Goal: Task Accomplishment & Management: Use online tool/utility

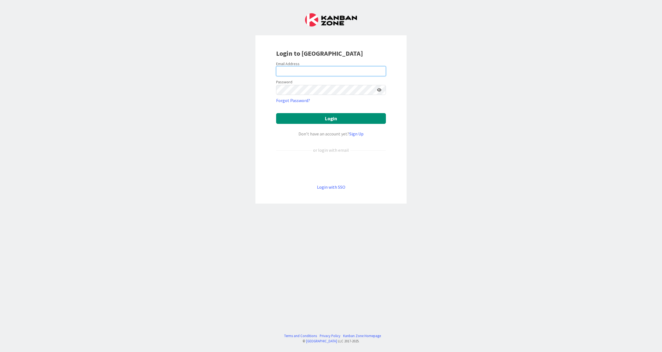
click at [335, 68] on input "email" at bounding box center [331, 71] width 110 height 10
type input "[EMAIL_ADDRESS][DOMAIN_NAME]"
click at [327, 121] on button "Login" at bounding box center [331, 118] width 110 height 11
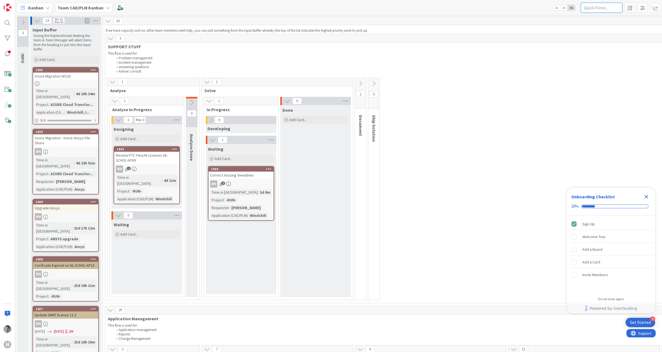
click at [597, 7] on input "text" at bounding box center [601, 8] width 41 height 10
click at [645, 196] on icon "Close Checklist" at bounding box center [646, 196] width 7 height 7
click at [564, 7] on span "2x" at bounding box center [564, 8] width 7 height 6
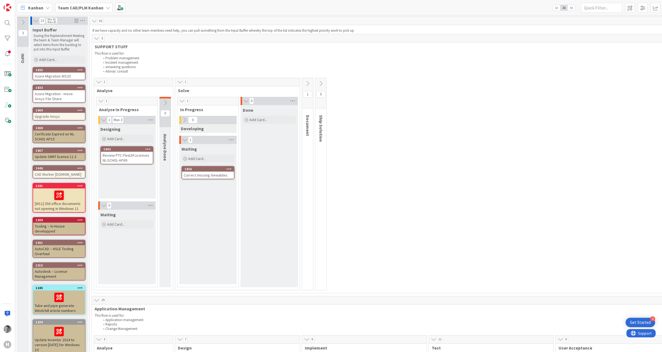
click at [558, 8] on span "1x" at bounding box center [556, 8] width 7 height 6
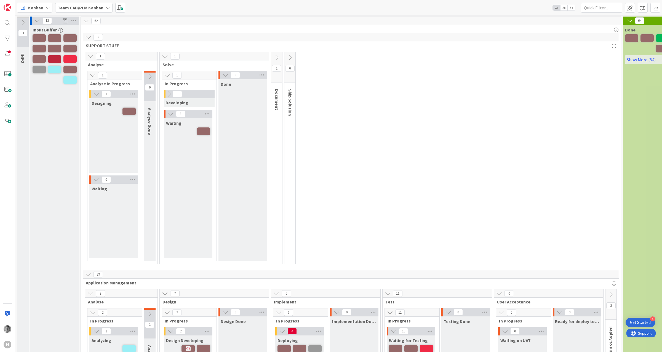
click at [565, 7] on span "2x" at bounding box center [564, 8] width 7 height 6
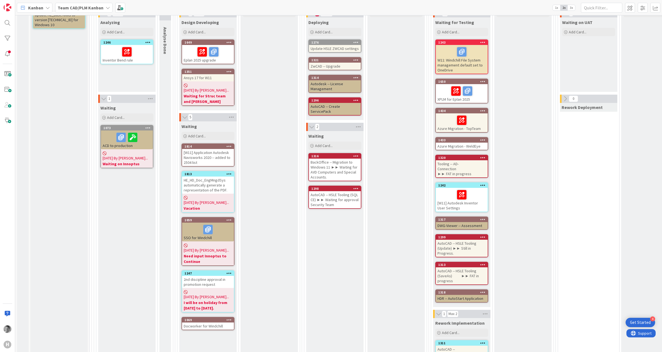
scroll to position [331, 0]
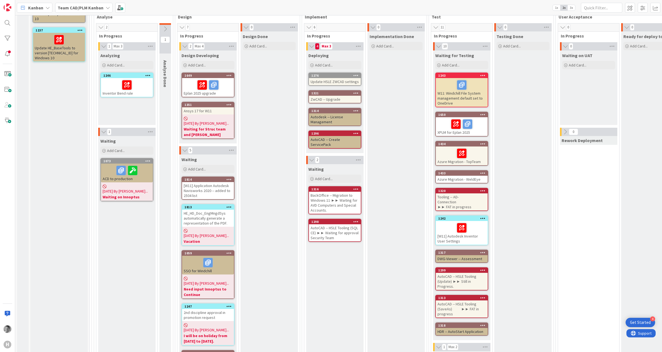
click at [215, 182] on div "[W11] Application Autodesk Navisworks 2020 -- added to 2504 list" at bounding box center [208, 190] width 52 height 17
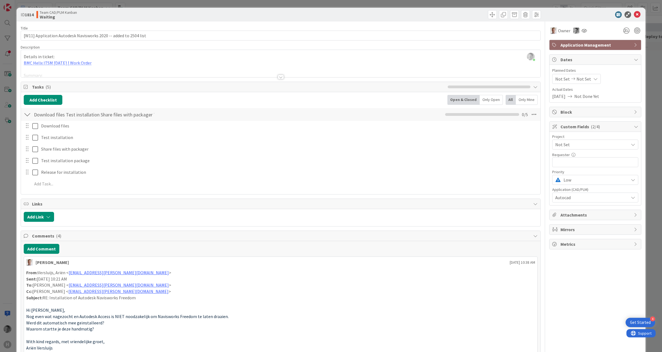
click at [576, 109] on div "Block" at bounding box center [596, 112] width 92 height 10
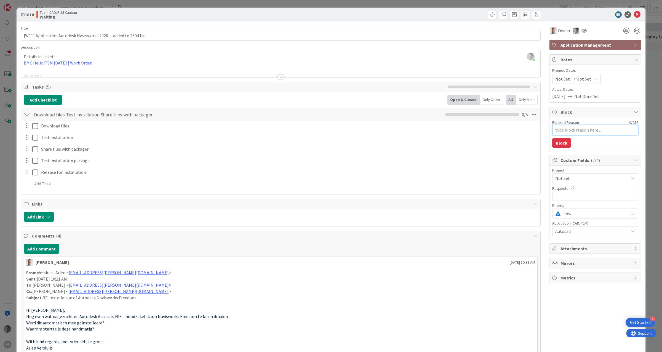
click at [580, 131] on textarea "Blocked Reason" at bounding box center [596, 130] width 86 height 10
type textarea "x"
type textarea "V"
type textarea "x"
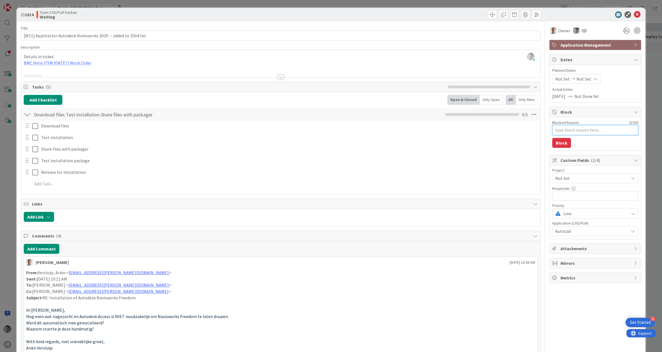
type textarea "R"
type textarea "x"
type textarea "Ro"
type textarea "x"
type textarea "R"
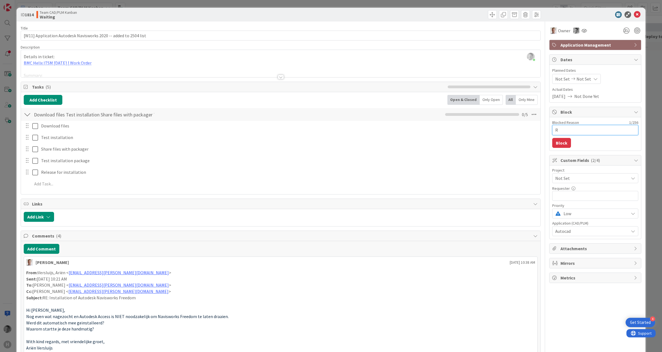
type textarea "x"
type textarea "V"
type textarea "x"
type textarea "Va"
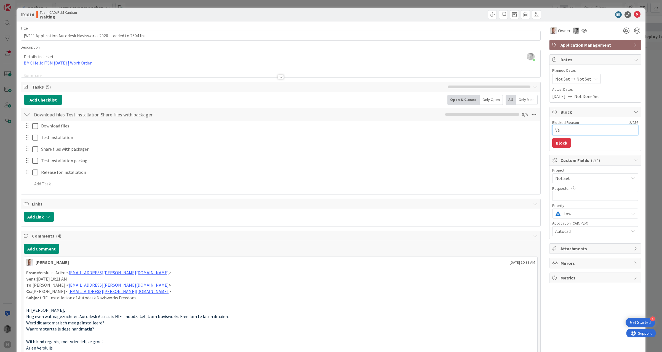
type textarea "x"
type textarea "Vac"
type textarea "x"
type textarea "Vaca"
type textarea "x"
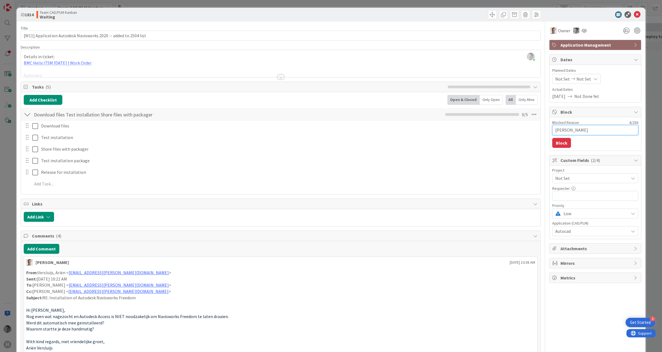
type textarea "Vacat"
type textarea "x"
type textarea "Vacati"
type textarea "x"
type textarea "Vacatio"
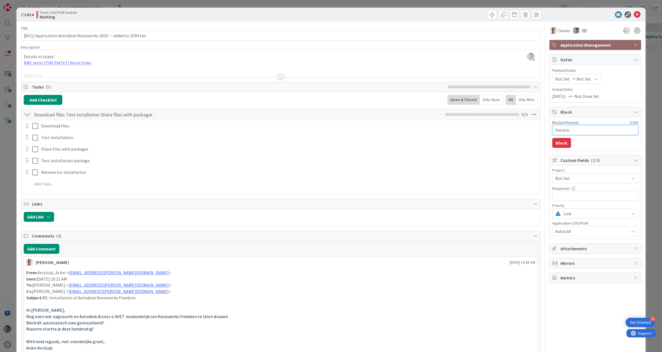
type textarea "x"
type textarea "Vacation"
type textarea "x"
type textarea "Vacation"
type textarea "x"
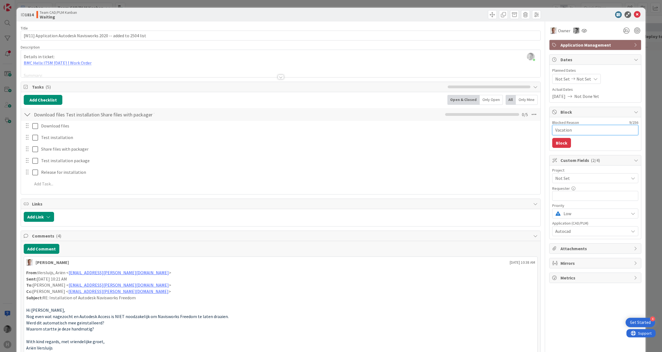
type textarea "Vacation o"
type textarea "x"
type textarea "Vacation of"
type textarea "x"
type textarea "Vacation of"
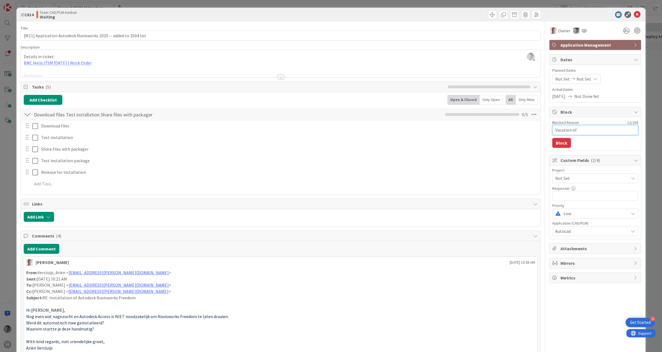
type textarea "x"
type textarea "Vacation of R"
type textarea "x"
type textarea "Vacation of Ro"
type textarea "x"
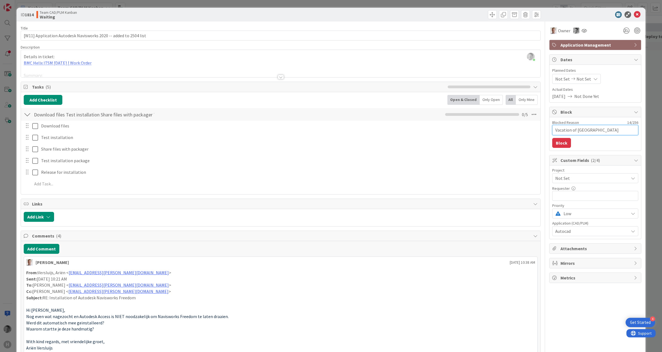
type textarea "Vacation of Rob"
type textarea "x"
type textarea "Vacation of Rob"
type textarea "x"
type textarea "Vacation of Rob B"
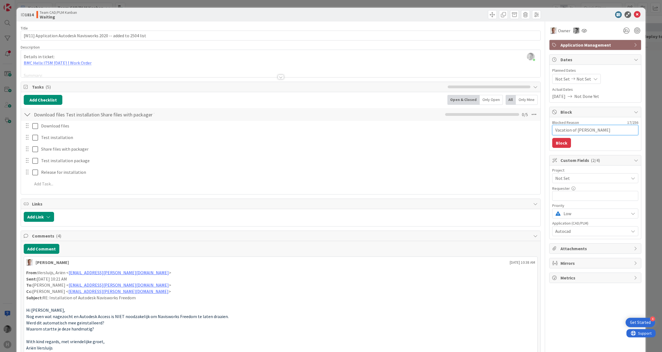
type textarea "x"
type textarea "Vacation of Rob Bo"
type textarea "x"
type textarea "Vacation of Rob Bou"
type textarea "x"
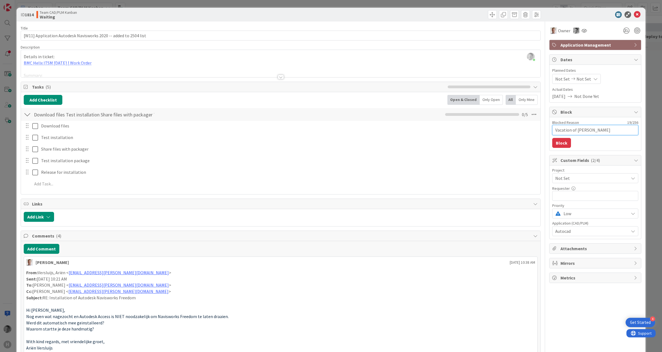
type textarea "Vacation of Rob Bous"
type textarea "x"
type textarea "Vacation of Rob Bousi"
type textarea "x"
type textarea "Vacation of [PERSON_NAME]"
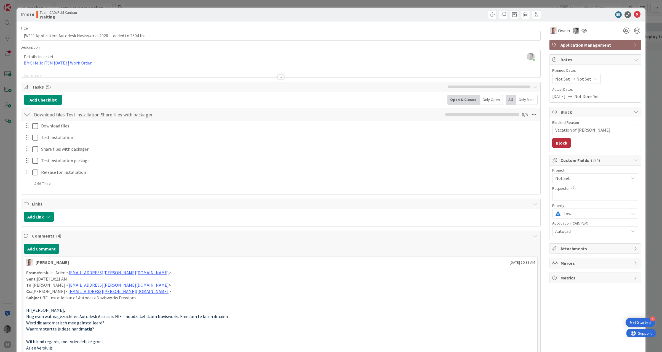
click at [559, 144] on button "Block" at bounding box center [562, 143] width 19 height 10
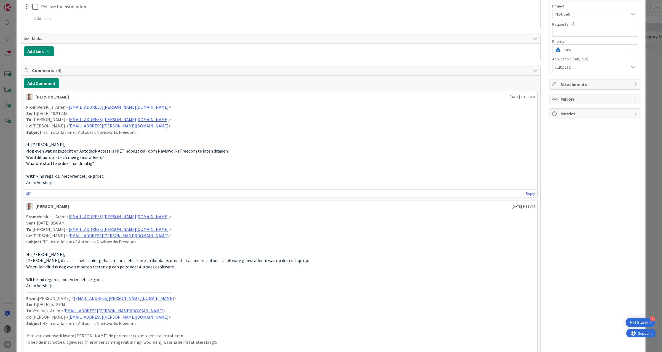
scroll to position [343, 0]
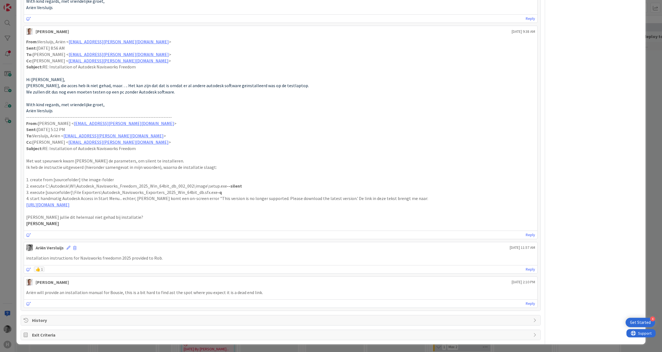
click at [49, 335] on span "Exit Criteria" at bounding box center [281, 335] width 499 height 7
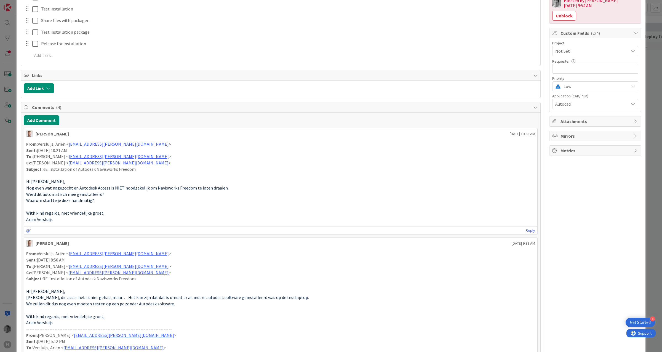
scroll to position [0, 0]
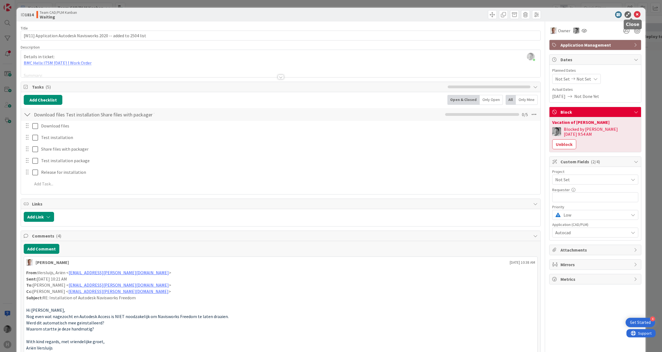
click at [634, 15] on icon at bounding box center [637, 14] width 7 height 7
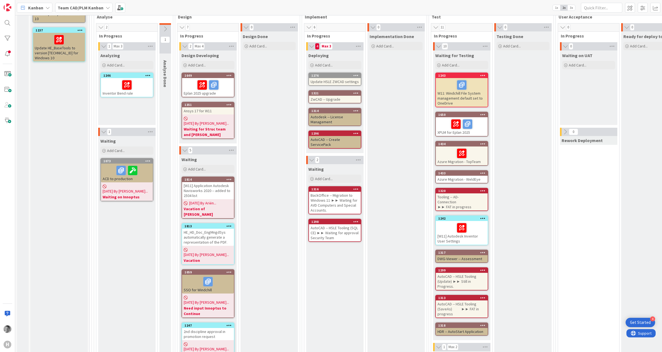
click at [207, 206] on b "Vacation of [PERSON_NAME]" at bounding box center [208, 211] width 49 height 11
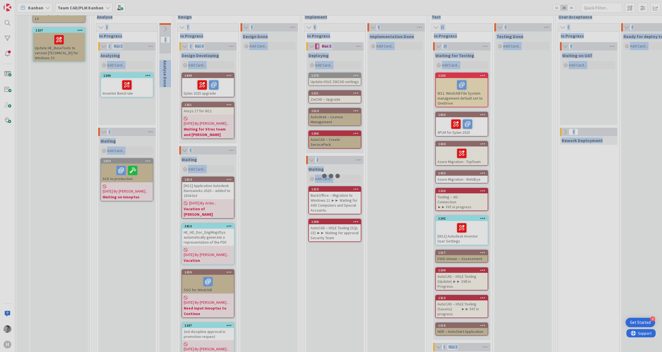
click at [207, 201] on div at bounding box center [331, 176] width 662 height 352
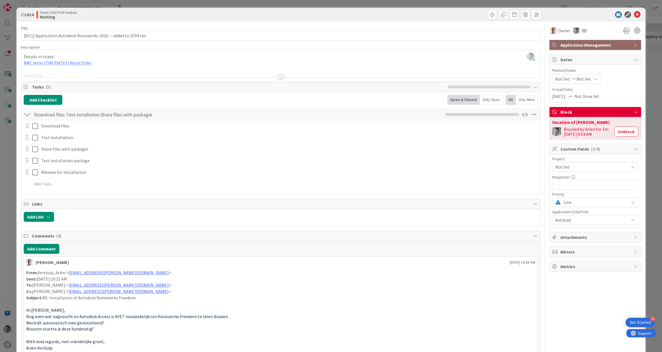
click at [598, 123] on div "Vacation of [PERSON_NAME]" at bounding box center [596, 122] width 86 height 4
click at [579, 123] on div "Vacation of [PERSON_NAME]" at bounding box center [596, 122] width 86 height 4
click at [575, 124] on div "Vacation of [PERSON_NAME]" at bounding box center [596, 122] width 86 height 4
click at [634, 13] on icon at bounding box center [637, 14] width 7 height 7
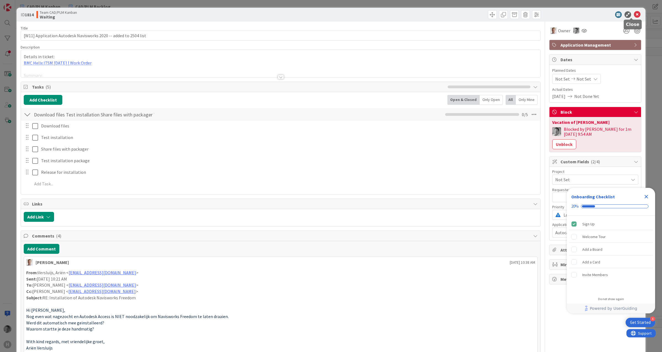
click at [634, 13] on icon at bounding box center [637, 14] width 7 height 7
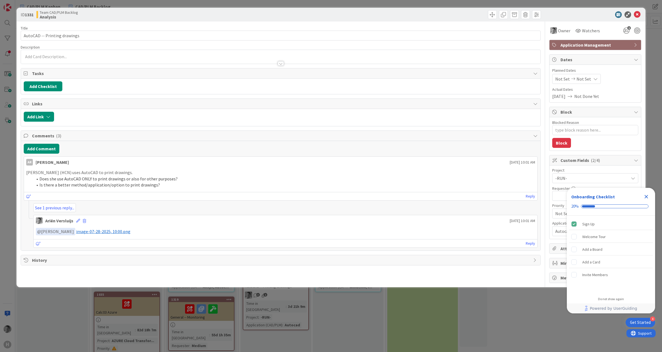
type textarea "x"
click at [648, 196] on icon "Close Checklist" at bounding box center [646, 196] width 7 height 7
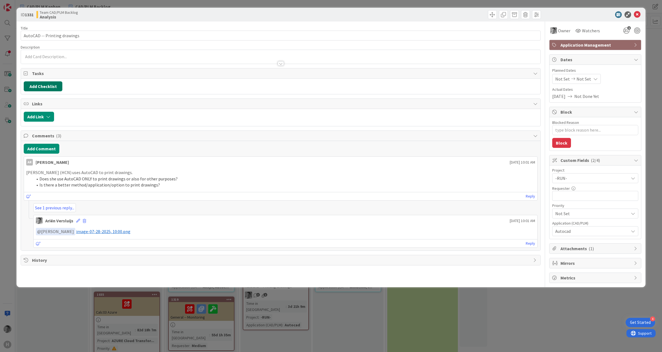
click at [53, 87] on button "Add Checklist" at bounding box center [43, 86] width 39 height 10
click at [198, 99] on div "Title 28 / 128 AutoCAD -- Printing drawings Description Owner Watchers 1 Applic…" at bounding box center [281, 153] width 520 height 262
click at [57, 88] on button "Add Checklist" at bounding box center [43, 86] width 39 height 10
type input "Test printing"
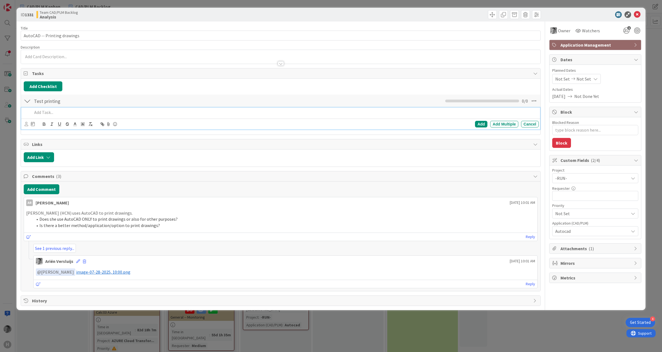
type textarea "x"
click at [111, 112] on p at bounding box center [284, 112] width 505 height 6
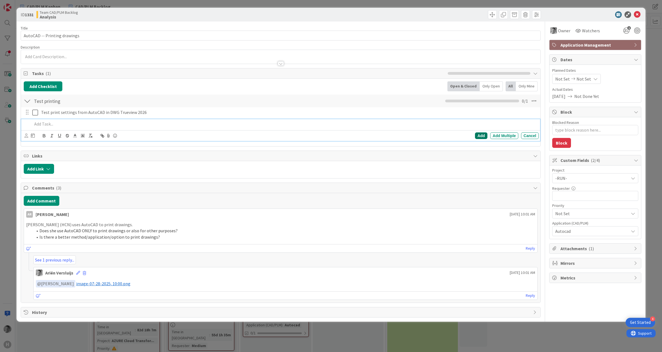
click at [481, 136] on div "Add" at bounding box center [481, 135] width 12 height 7
click at [83, 122] on p at bounding box center [284, 124] width 505 height 6
click at [51, 125] on p "Test printi itself" at bounding box center [284, 124] width 505 height 6
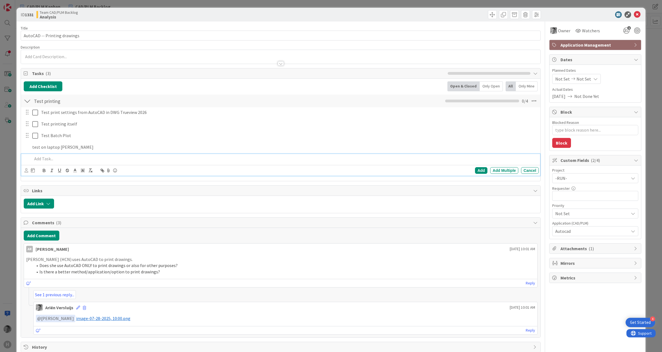
type textarea "x"
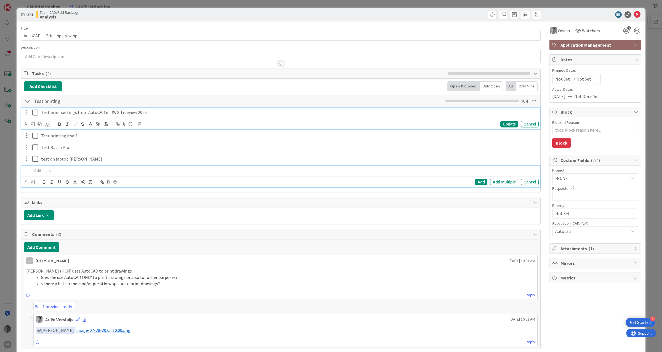
click at [153, 112] on p "Test print settings from AutoCAD in DWG Trueview 2026" at bounding box center [289, 112] width 496 height 6
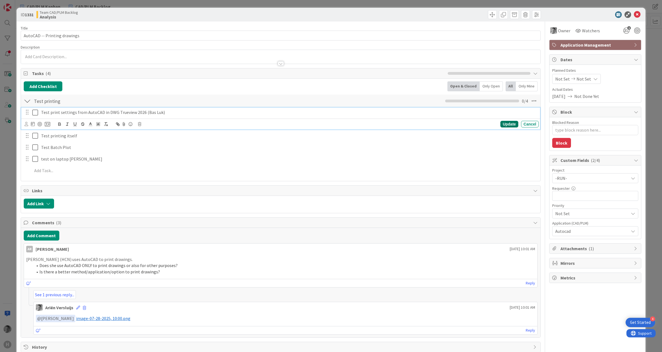
click at [501, 126] on div "Update" at bounding box center [510, 124] width 18 height 7
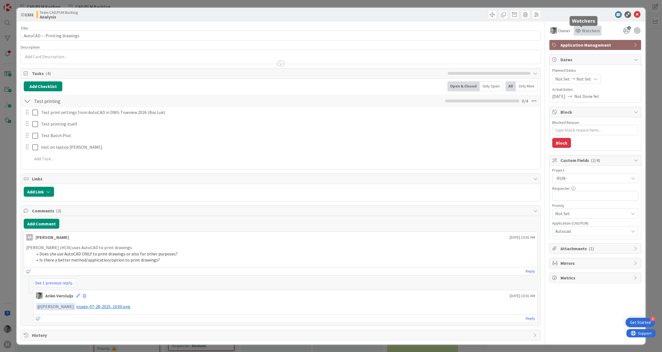
click at [584, 29] on span "Watchers" at bounding box center [591, 30] width 18 height 7
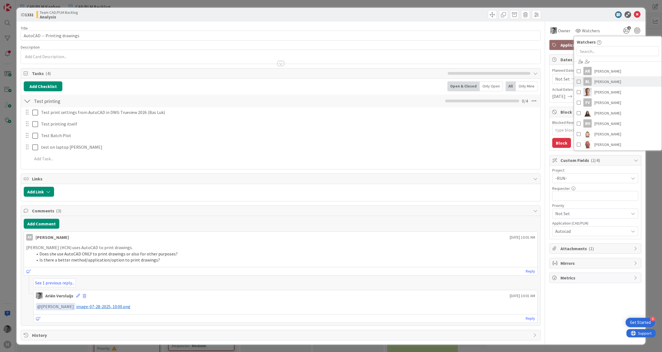
click at [597, 79] on span "Bas Luk" at bounding box center [608, 82] width 27 height 8
click at [635, 12] on icon at bounding box center [637, 14] width 7 height 7
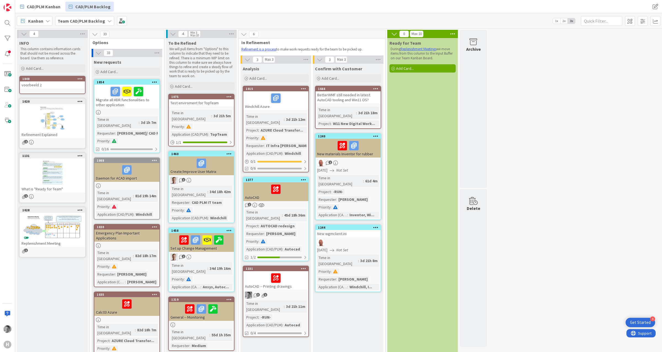
click at [282, 273] on div "AutoCAD -- Printing drawings" at bounding box center [275, 280] width 65 height 19
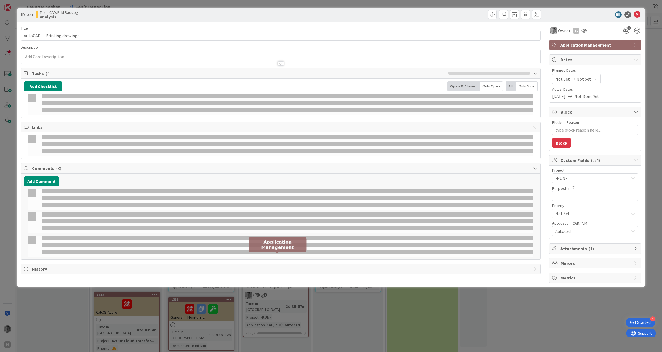
type textarea "x"
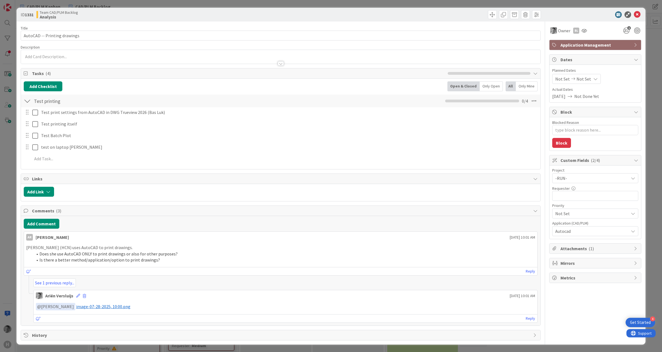
click at [117, 59] on div at bounding box center [281, 61] width 520 height 6
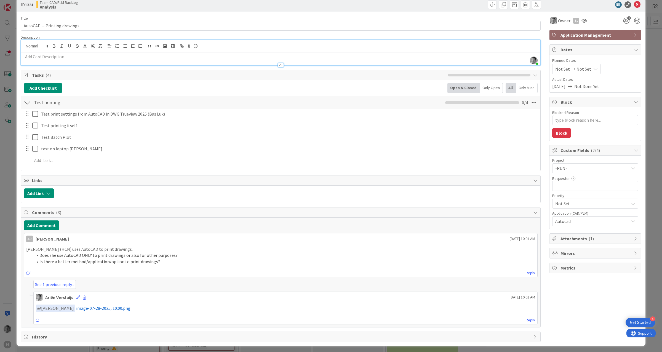
scroll to position [14, 0]
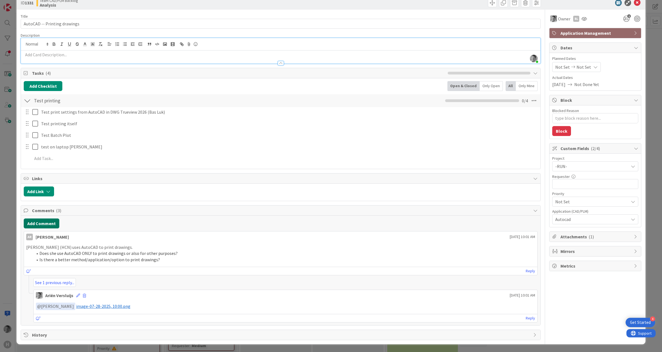
click at [45, 223] on button "Add Comment" at bounding box center [42, 224] width 36 height 10
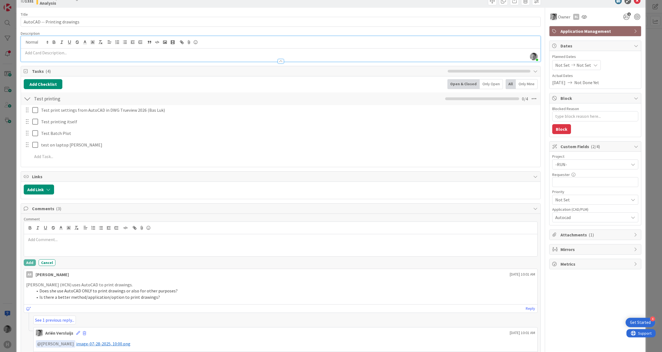
click at [70, 245] on div at bounding box center [281, 245] width 514 height 22
click at [200, 242] on p "Exporting the registry keys -as mentioned as a working solution on the Autodesk…" at bounding box center [280, 240] width 509 height 6
click at [311, 242] on p "Exporting the registry keys -as mentioned as a working solution on the Autodesk…" at bounding box center [280, 240] width 509 height 6
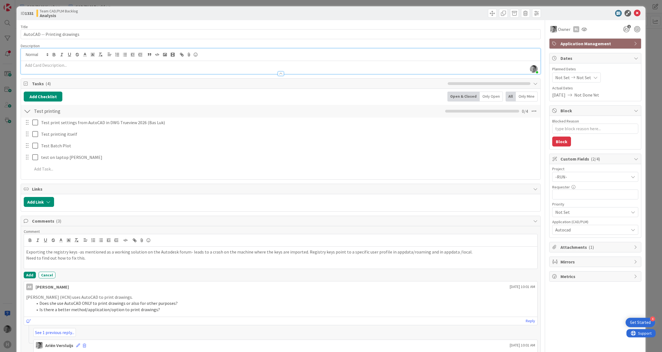
scroll to position [0, 0]
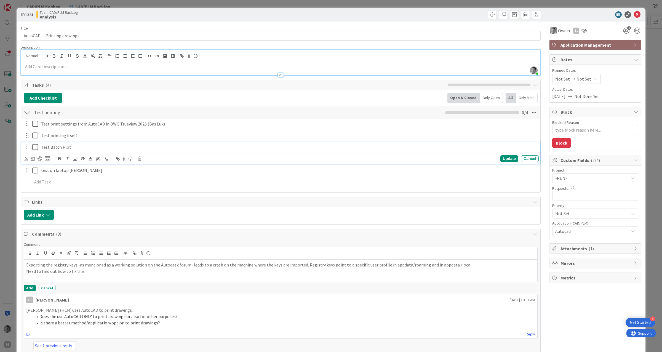
click at [334, 149] on p "Test Batch Plot" at bounding box center [289, 147] width 496 height 6
click at [634, 14] on icon at bounding box center [637, 14] width 7 height 7
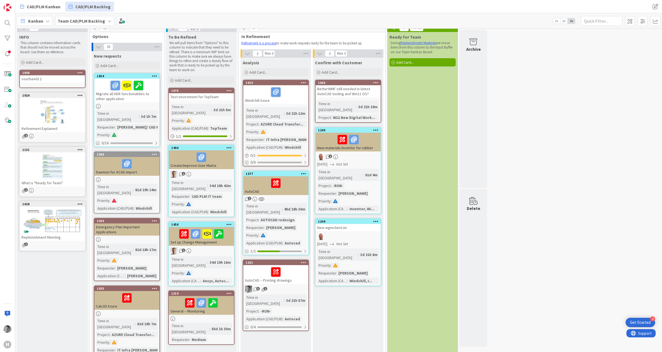
click at [261, 266] on div at bounding box center [276, 272] width 62 height 12
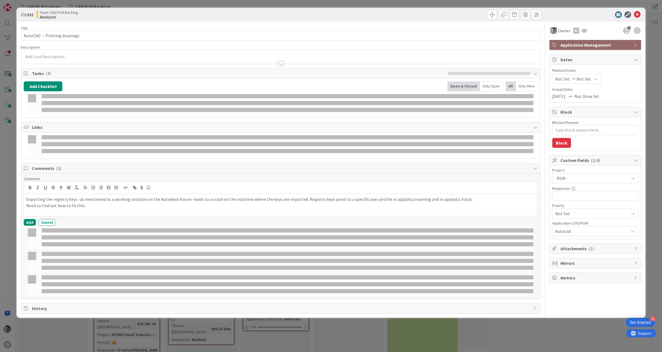
type textarea "x"
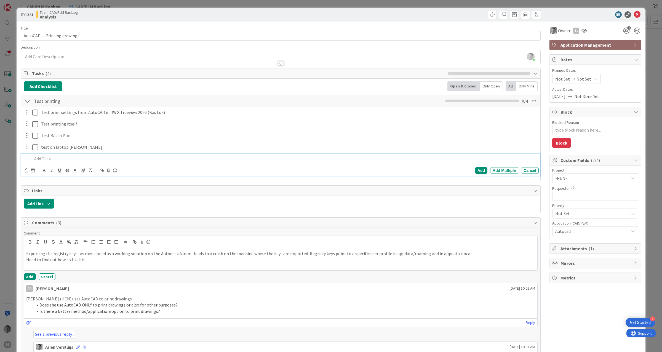
click at [44, 162] on p at bounding box center [284, 159] width 505 height 6
click at [140, 160] on p "Figure out how to export/import the settings from 1 pc to all ather users." at bounding box center [284, 159] width 505 height 6
click at [143, 160] on p "Figure out how to export/import the settings from 1 pc to all ather users." at bounding box center [284, 159] width 505 height 6
click at [475, 171] on div "Add" at bounding box center [481, 170] width 12 height 7
type textarea "x"
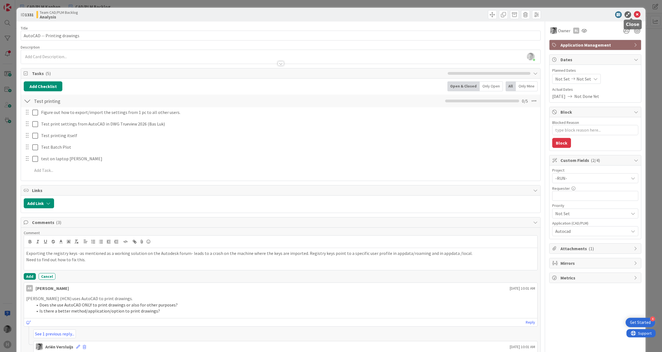
click at [634, 13] on icon at bounding box center [637, 14] width 7 height 7
